Goal: Task Accomplishment & Management: Use online tool/utility

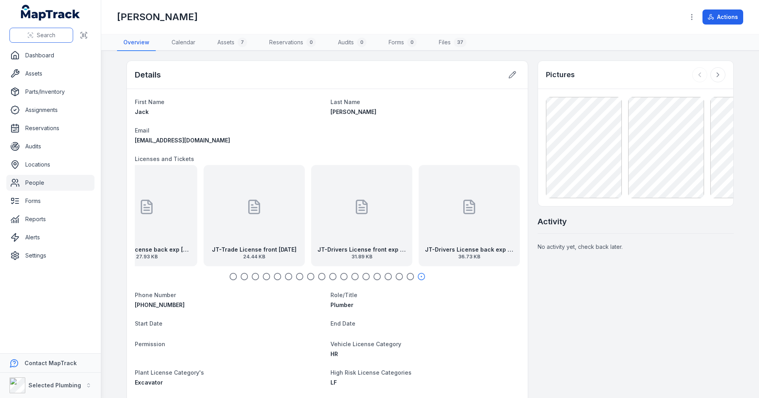
click at [52, 34] on span "Search" at bounding box center [46, 35] width 19 height 8
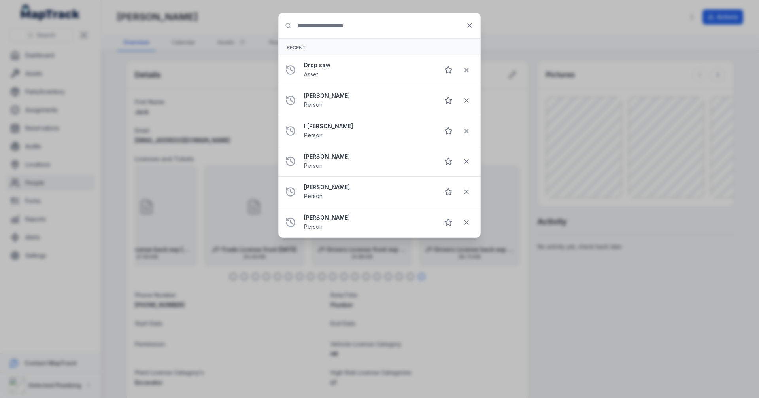
click at [35, 75] on div "Search for anything Recent Drop saw Asset [PERSON_NAME] Person I Nyoman Putra P…" at bounding box center [379, 199] width 759 height 398
click at [474, 27] on button at bounding box center [469, 25] width 15 height 15
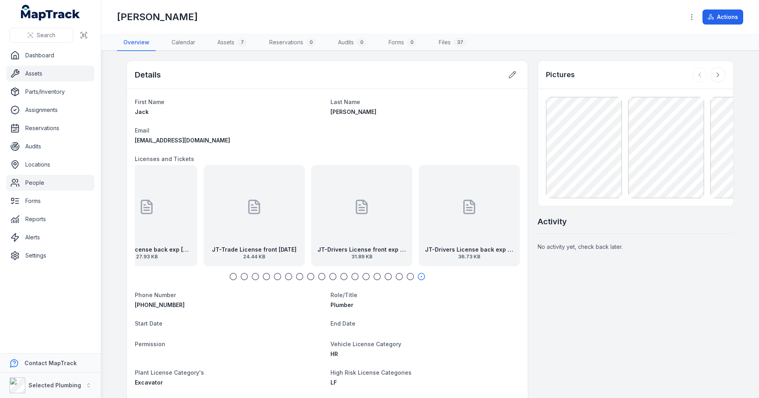
click at [42, 70] on link "Assets" at bounding box center [50, 74] width 88 height 16
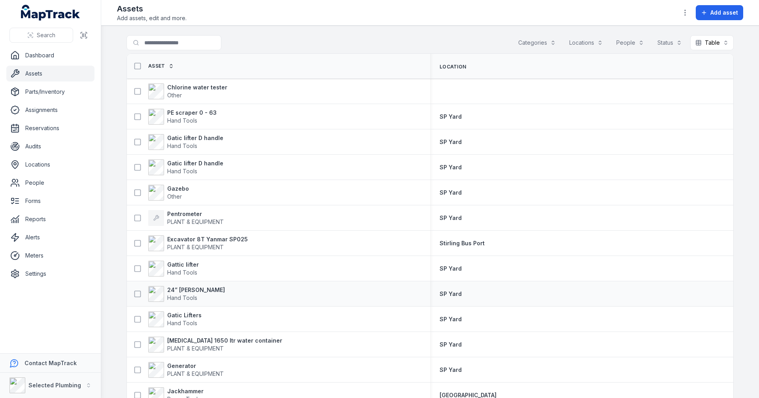
scroll to position [277, 0]
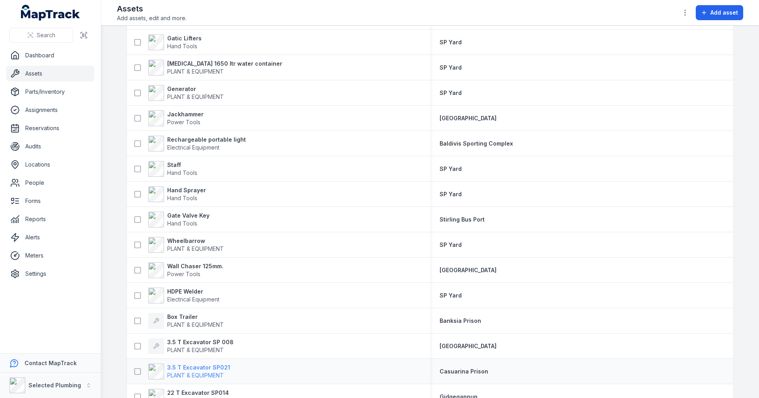
click at [191, 368] on strong "3.5 T Excavator SP021" at bounding box center [198, 368] width 63 height 8
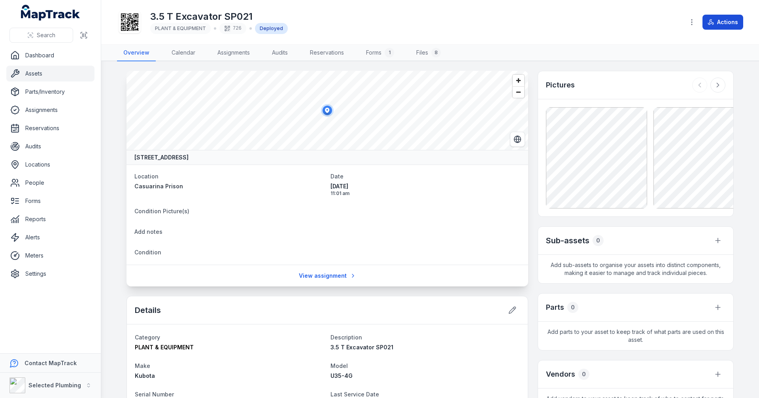
click at [722, 23] on button "Actions" at bounding box center [723, 22] width 41 height 15
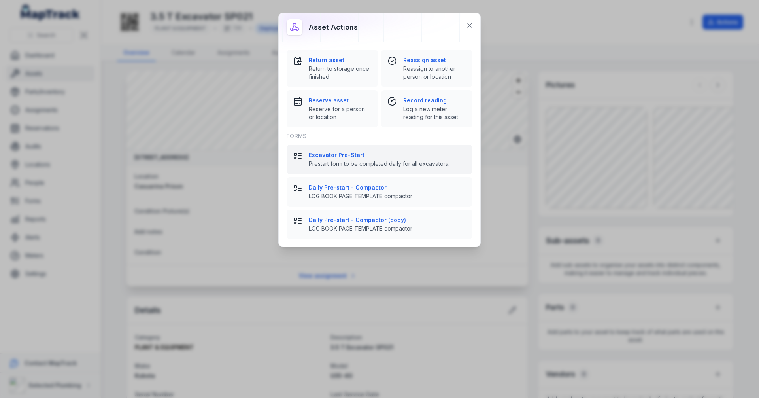
click at [336, 156] on strong "Excavator Pre-Start" at bounding box center [387, 155] width 157 height 8
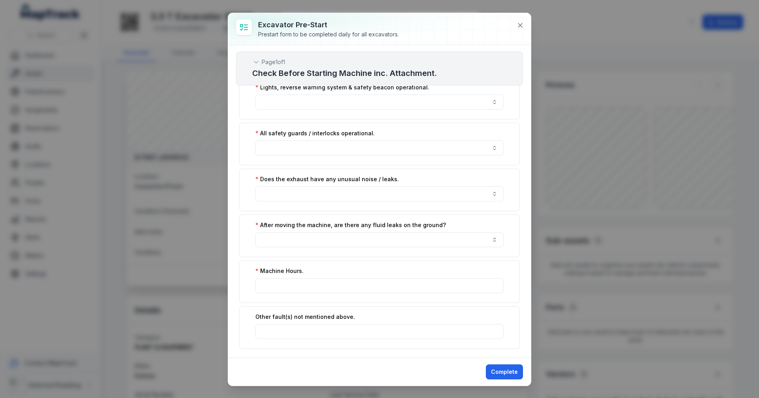
scroll to position [880, 0]
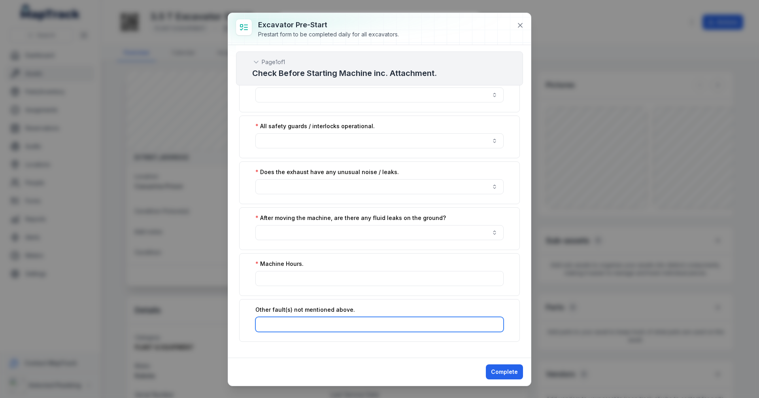
click at [312, 321] on input ":r3i:-form-item-label" at bounding box center [380, 324] width 248 height 15
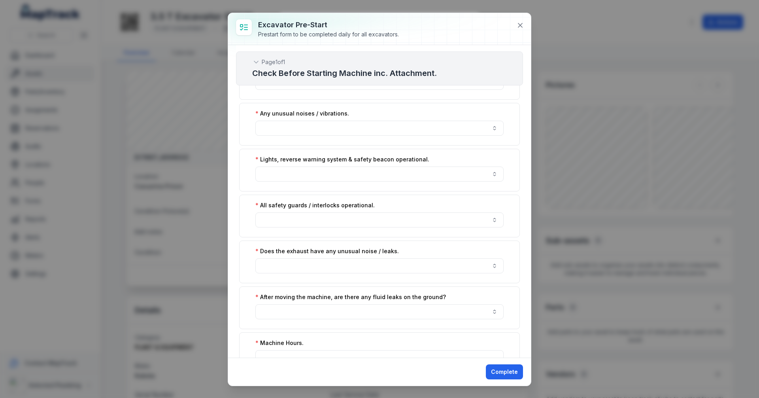
scroll to position [722, 0]
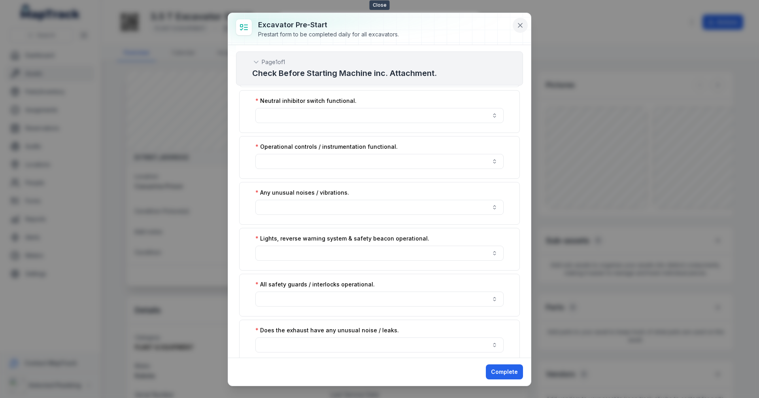
click at [521, 21] on button at bounding box center [520, 25] width 15 height 15
